Goal: Task Accomplishment & Management: Use online tool/utility

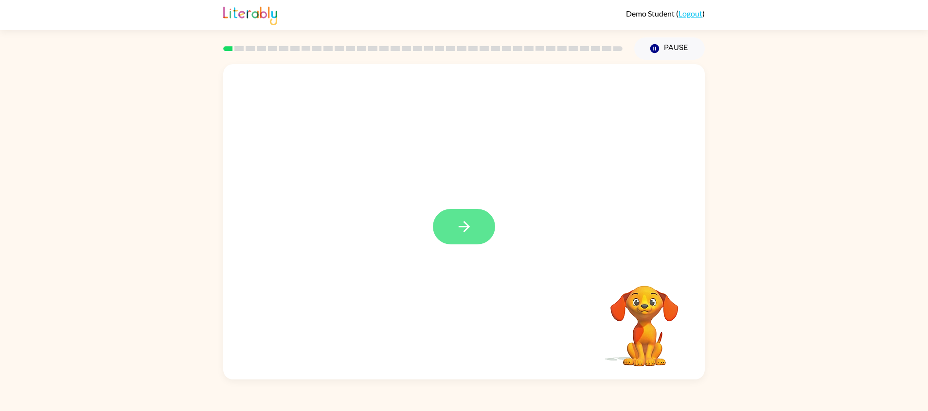
click at [472, 237] on button "button" at bounding box center [464, 226] width 62 height 35
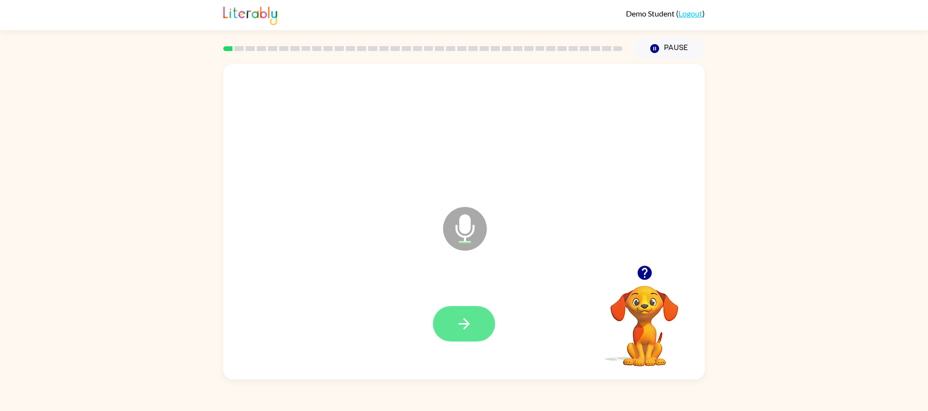
click at [456, 320] on icon "button" at bounding box center [464, 324] width 17 height 17
click at [463, 319] on icon "button" at bounding box center [463, 324] width 11 height 11
click at [465, 319] on icon "button" at bounding box center [464, 324] width 17 height 17
click at [465, 327] on icon "button" at bounding box center [463, 324] width 11 height 11
click at [471, 325] on icon "button" at bounding box center [464, 324] width 17 height 17
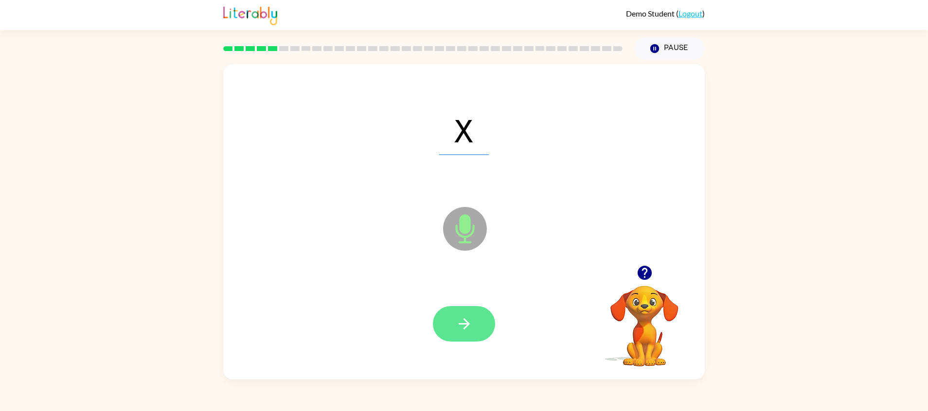
click at [477, 328] on button "button" at bounding box center [464, 323] width 62 height 35
click at [464, 330] on icon "button" at bounding box center [464, 324] width 17 height 17
click at [476, 316] on button "button" at bounding box center [464, 323] width 62 height 35
click at [471, 319] on icon "button" at bounding box center [464, 324] width 17 height 17
click at [468, 322] on icon "button" at bounding box center [464, 324] width 17 height 17
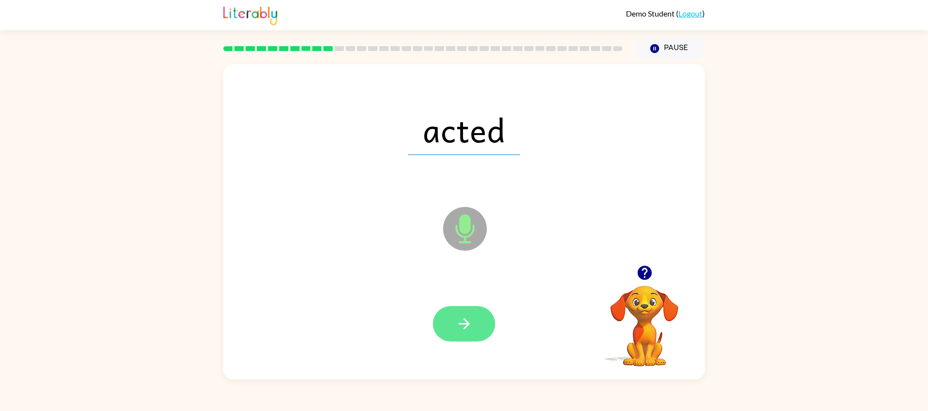
click at [478, 320] on button "button" at bounding box center [464, 323] width 62 height 35
click at [468, 326] on icon "button" at bounding box center [464, 324] width 17 height 17
click at [476, 318] on button "button" at bounding box center [464, 323] width 62 height 35
click at [462, 330] on icon "button" at bounding box center [464, 324] width 17 height 17
click at [466, 330] on icon "button" at bounding box center [464, 324] width 17 height 17
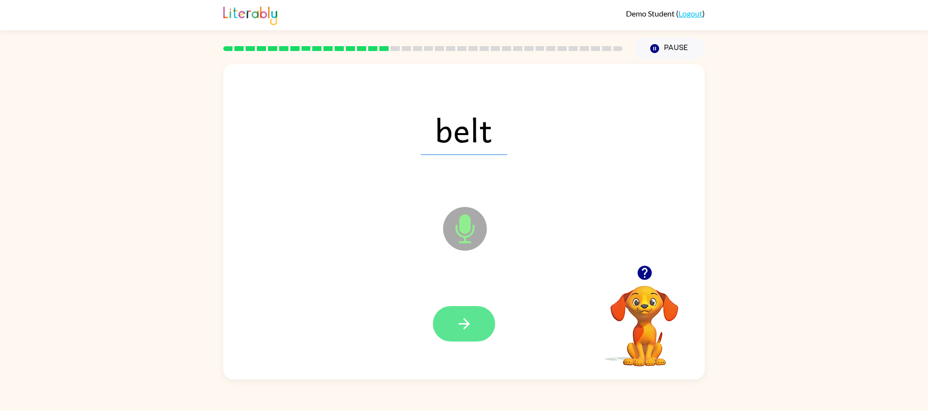
click at [464, 329] on icon "button" at bounding box center [463, 324] width 11 height 11
click at [475, 337] on button "button" at bounding box center [464, 323] width 62 height 35
click at [473, 334] on button "button" at bounding box center [464, 323] width 62 height 35
click at [468, 322] on icon "button" at bounding box center [464, 324] width 17 height 17
click at [477, 320] on button "button" at bounding box center [464, 323] width 62 height 35
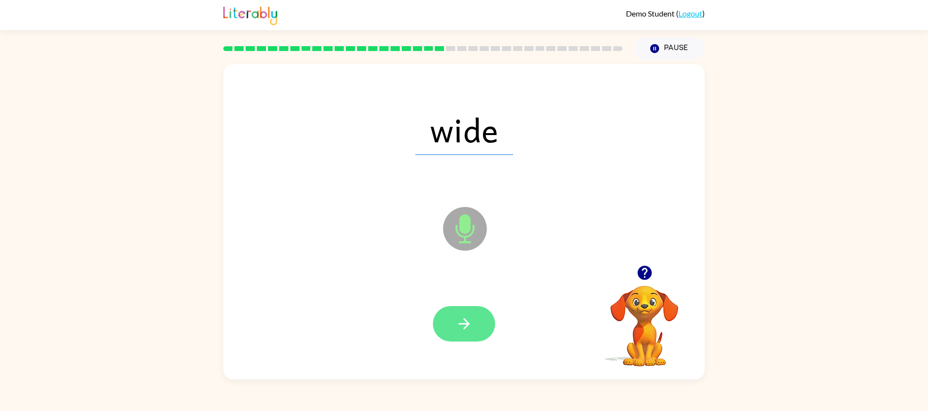
click at [475, 324] on button "button" at bounding box center [464, 323] width 62 height 35
click at [476, 326] on button "button" at bounding box center [464, 323] width 62 height 35
click at [460, 325] on icon "button" at bounding box center [464, 324] width 17 height 17
click at [465, 331] on icon "button" at bounding box center [464, 324] width 17 height 17
click at [473, 326] on button "button" at bounding box center [464, 323] width 62 height 35
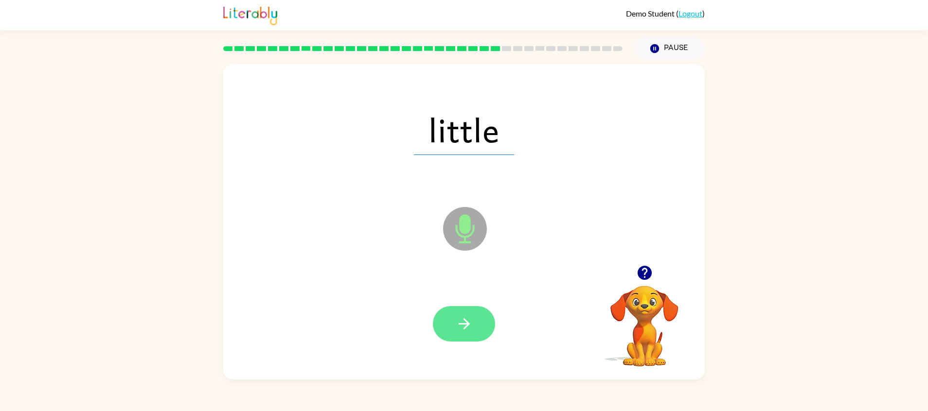
click at [472, 326] on icon "button" at bounding box center [464, 324] width 17 height 17
click at [463, 321] on icon "button" at bounding box center [464, 324] width 17 height 17
click at [475, 317] on button "button" at bounding box center [464, 323] width 62 height 35
click at [473, 309] on button "button" at bounding box center [464, 323] width 62 height 35
click at [468, 322] on icon "button" at bounding box center [464, 324] width 17 height 17
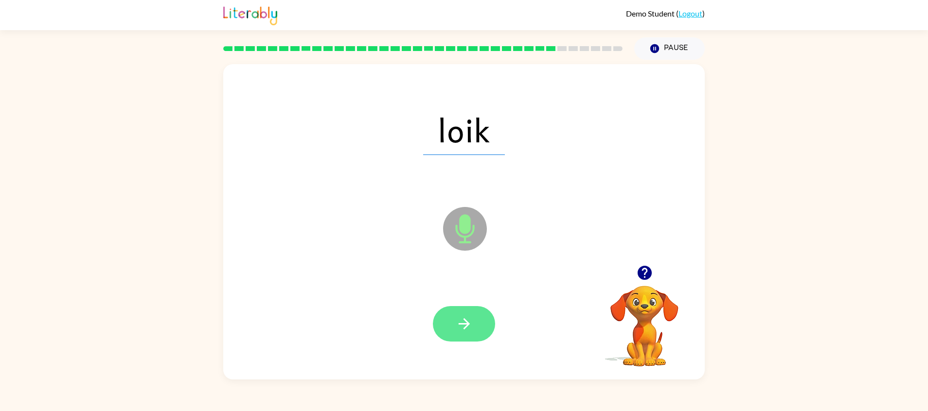
click at [468, 323] on icon "button" at bounding box center [463, 324] width 11 height 11
click at [466, 320] on icon "button" at bounding box center [464, 324] width 17 height 17
click at [475, 319] on button "button" at bounding box center [464, 323] width 62 height 35
click at [467, 320] on icon "button" at bounding box center [464, 324] width 17 height 17
click at [475, 327] on button "button" at bounding box center [464, 323] width 62 height 35
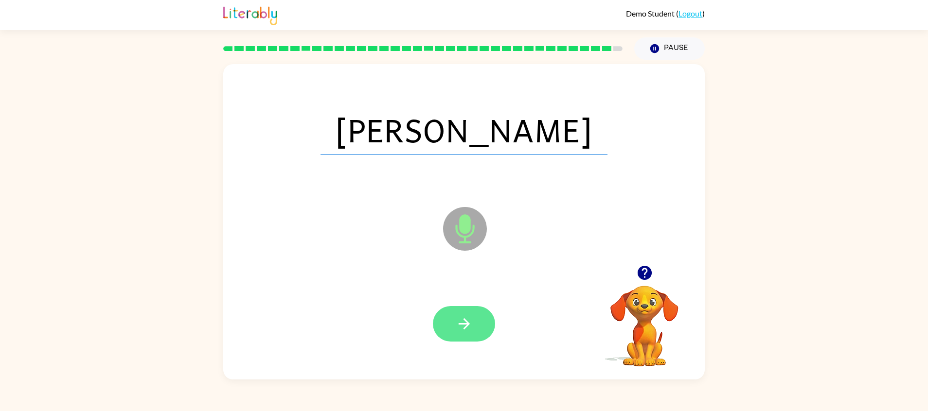
click at [464, 326] on icon "button" at bounding box center [464, 324] width 17 height 17
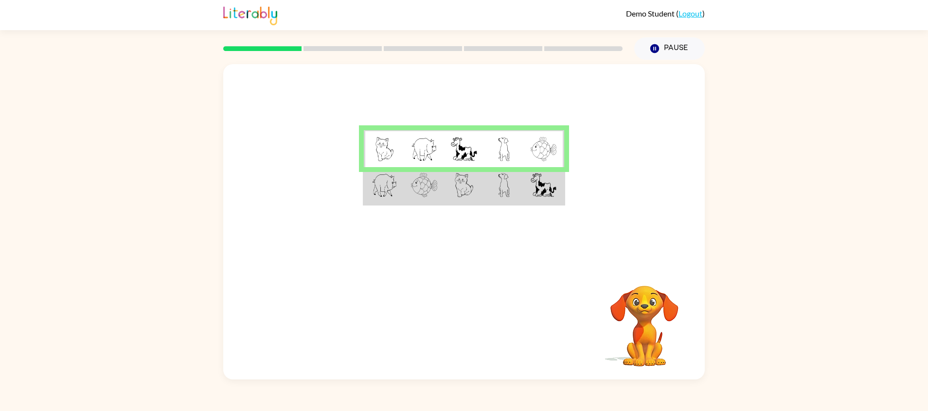
click at [638, 322] on video "Your browser must support playing .mp4 files to use Literably. Please try using…" at bounding box center [644, 319] width 97 height 97
drag, startPoint x: 638, startPoint y: 322, endPoint x: 633, endPoint y: 320, distance: 5.1
click at [633, 320] on video "Your browser must support playing .mp4 files to use Literably. Please try using…" at bounding box center [644, 319] width 97 height 97
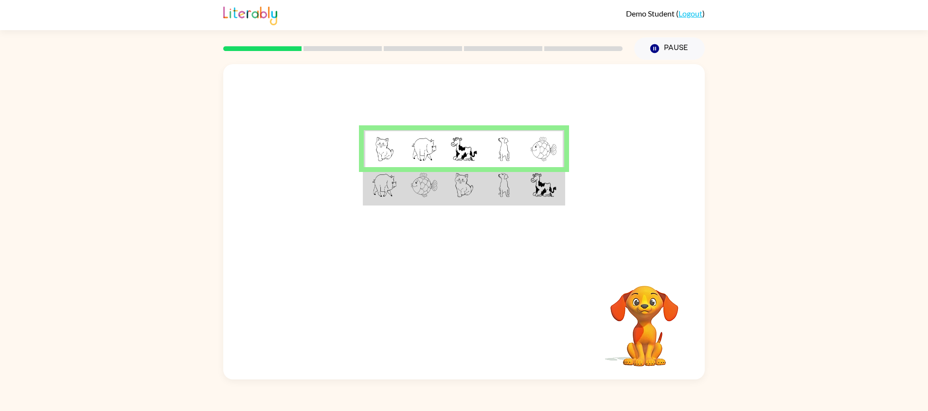
click at [368, 247] on div at bounding box center [463, 164] width 481 height 201
click at [455, 162] on td at bounding box center [464, 148] width 40 height 37
click at [459, 200] on td at bounding box center [464, 185] width 40 height 37
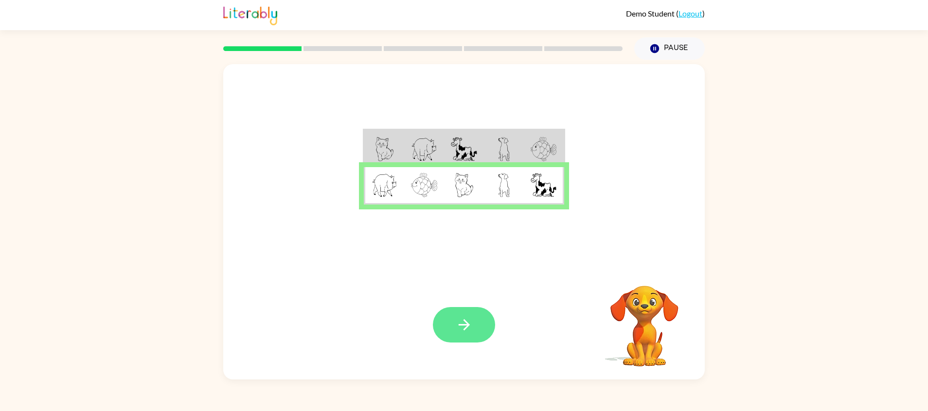
click at [467, 323] on icon "button" at bounding box center [463, 324] width 11 height 11
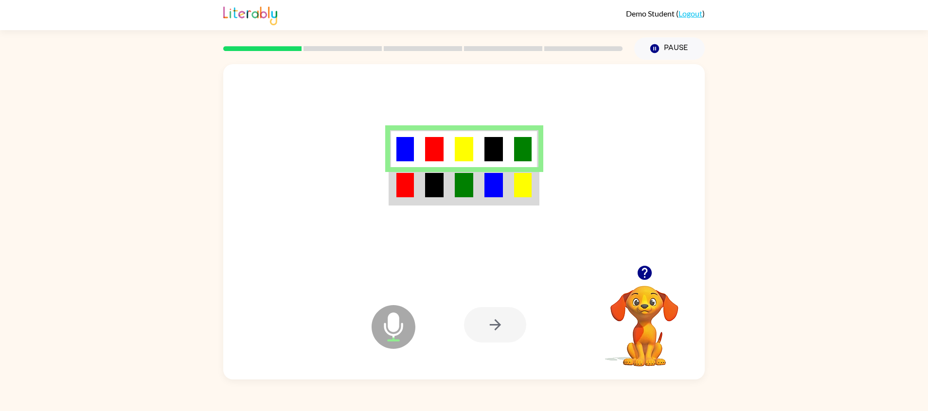
click at [499, 335] on div at bounding box center [495, 324] width 62 height 35
click at [493, 321] on div at bounding box center [495, 324] width 62 height 35
click at [503, 165] on td at bounding box center [494, 148] width 30 height 37
click at [479, 192] on td at bounding box center [494, 185] width 30 height 37
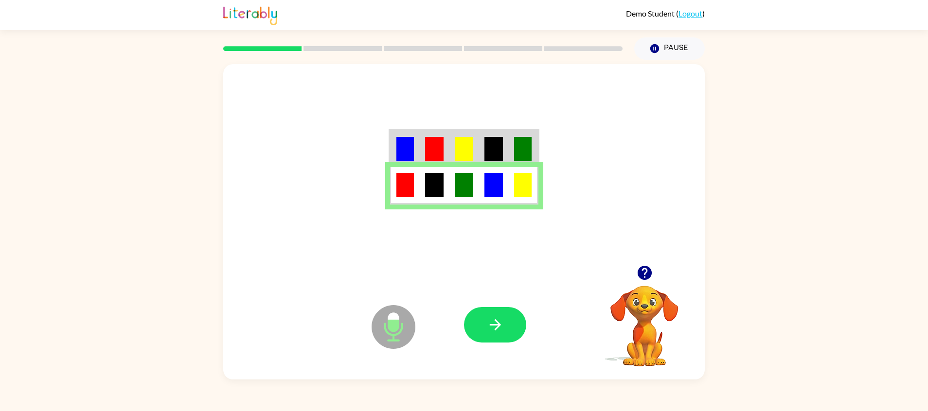
click at [503, 155] on img at bounding box center [493, 149] width 18 height 24
click at [498, 332] on icon "button" at bounding box center [495, 325] width 17 height 17
